Goal: Task Accomplishment & Management: Use online tool/utility

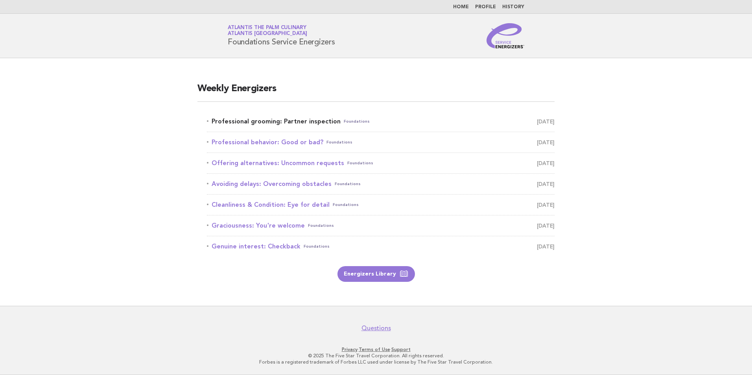
click at [298, 120] on link "Professional grooming: Partner inspection Foundations October 2" at bounding box center [381, 121] width 348 height 11
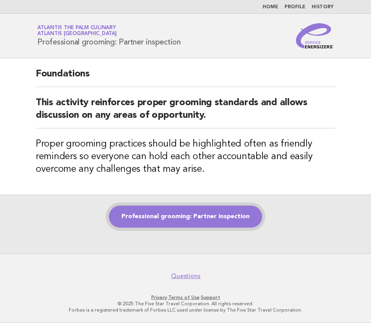
click at [206, 224] on link "Professional grooming: Partner inspection" at bounding box center [185, 216] width 153 height 22
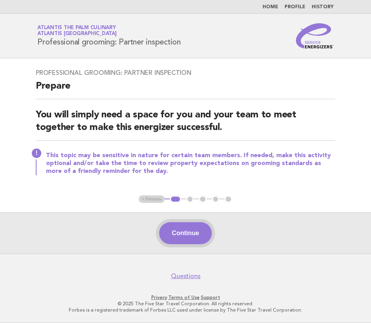
click at [181, 231] on button "Continue" at bounding box center [185, 233] width 52 height 22
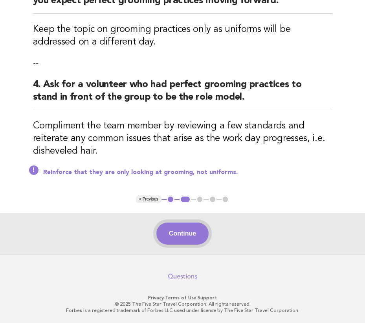
click at [190, 227] on button "Continue" at bounding box center [183, 233] width 52 height 22
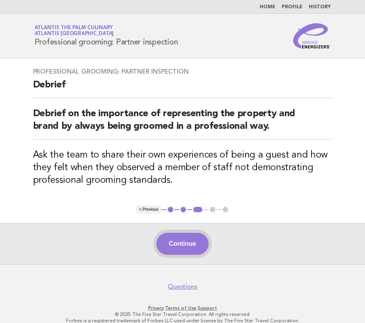
click at [200, 245] on button "Continue" at bounding box center [183, 243] width 52 height 22
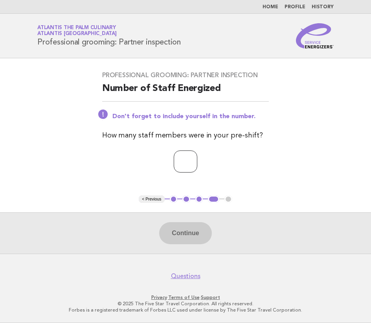
click at [188, 158] on input "number" at bounding box center [186, 161] width 24 height 22
type input "**"
drag, startPoint x: 199, startPoint y: 238, endPoint x: 196, endPoint y: 234, distance: 5.4
click at [197, 237] on button "Continue" at bounding box center [185, 233] width 52 height 22
